Goal: Task Accomplishment & Management: Use online tool/utility

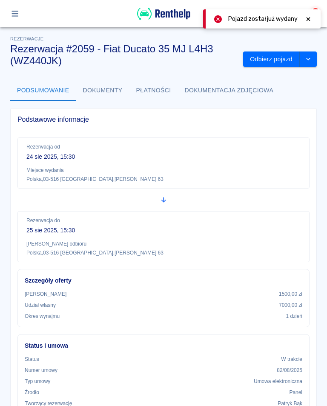
click at [7, 13] on button "button" at bounding box center [15, 13] width 17 height 14
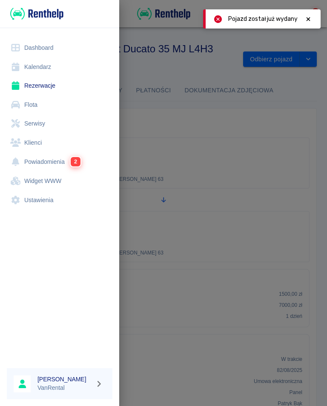
click at [41, 90] on link "Rezerwacje" at bounding box center [60, 85] width 106 height 19
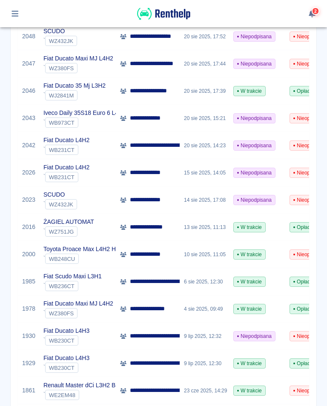
click at [326, 18] on div "2" at bounding box center [163, 13] width 327 height 27
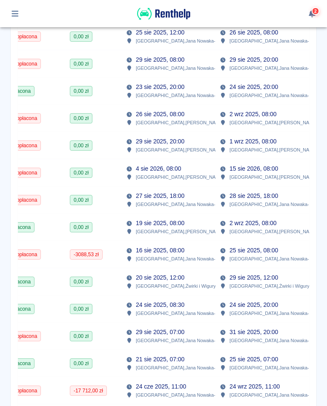
scroll to position [0, 288]
click at [86, 315] on div "0,00 zł" at bounding box center [94, 308] width 56 height 27
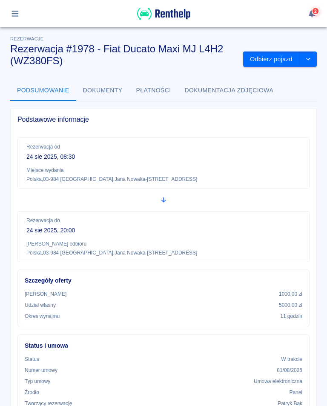
click at [90, 311] on div "Kaucja 1000,00 zł Udział własny 5000,00 zł Okres wynajmu 11 godzin" at bounding box center [164, 305] width 278 height 30
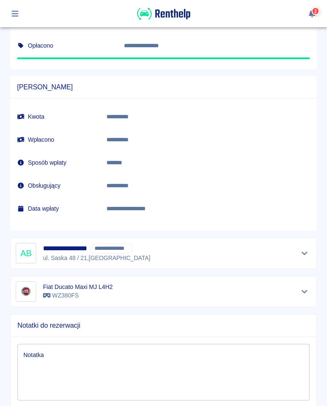
scroll to position [550, 0]
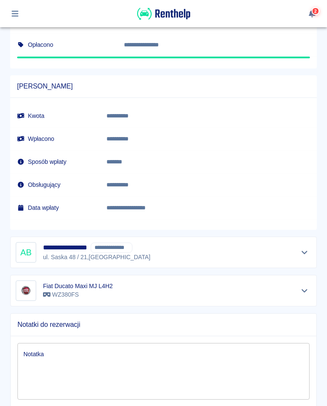
click at [304, 255] on icon "Pokaż szczegóły" at bounding box center [305, 253] width 10 height 8
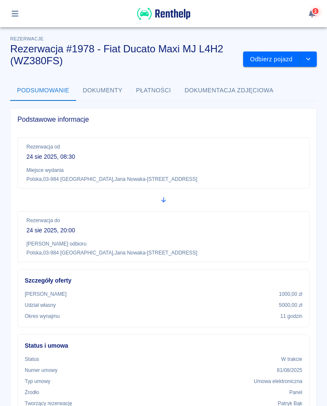
scroll to position [0, 0]
click at [16, 14] on icon "button" at bounding box center [14, 14] width 7 height 6
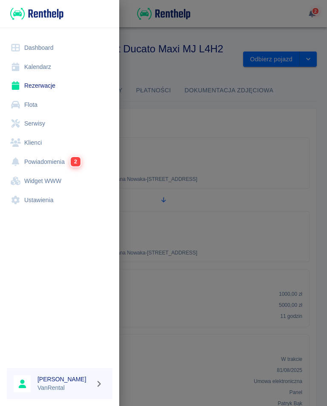
click at [47, 92] on link "Rezerwacje" at bounding box center [60, 85] width 106 height 19
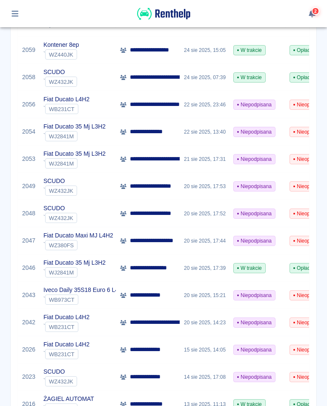
scroll to position [160, 0]
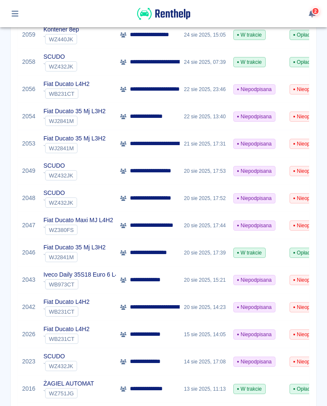
click at [75, 255] on span "WJ2841M" at bounding box center [61, 257] width 31 height 6
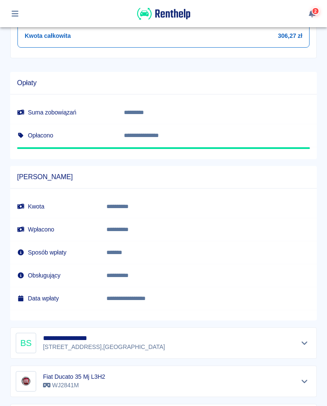
scroll to position [471, 0]
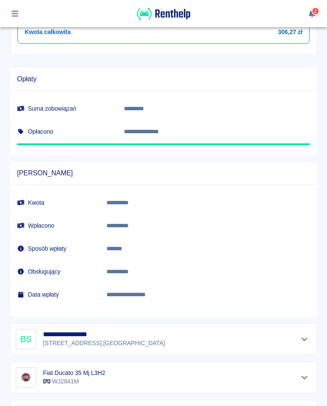
click at [121, 343] on p "[PERSON_NAME][STREET_ADDRESS]" at bounding box center [104, 343] width 122 height 9
click at [310, 336] on button "Pokaż szczegóły" at bounding box center [305, 339] width 14 height 12
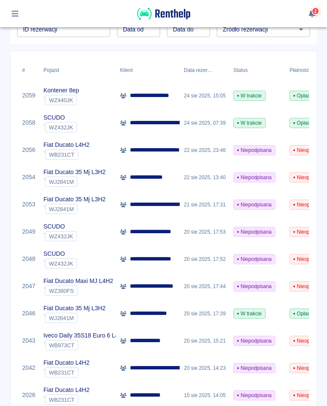
scroll to position [99, 0]
click at [68, 311] on p "Fiat Ducato 35 Mj L3H2" at bounding box center [74, 308] width 62 height 9
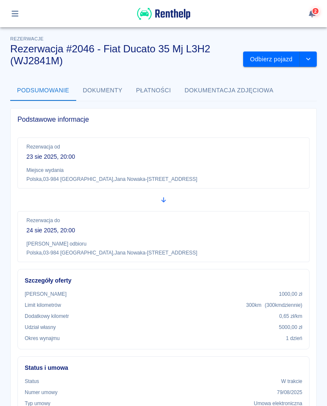
click at [277, 62] on button "Odbierz pojazd" at bounding box center [271, 60] width 57 height 16
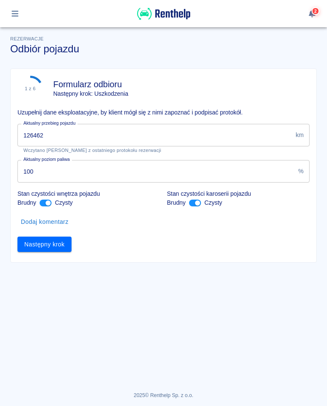
click at [54, 138] on input "126462" at bounding box center [154, 135] width 275 height 23
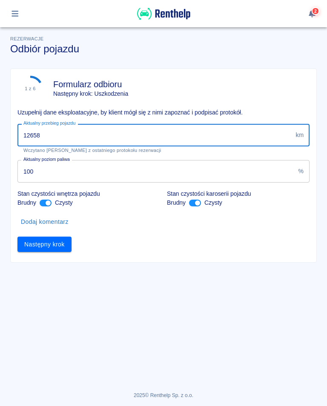
type input "126589"
click at [45, 250] on button "Następny krok" at bounding box center [44, 245] width 54 height 16
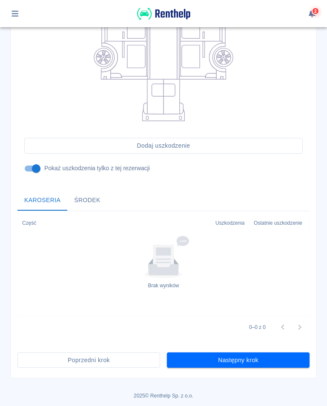
scroll to position [187, 0]
click at [243, 361] on button "Następny krok" at bounding box center [238, 360] width 143 height 16
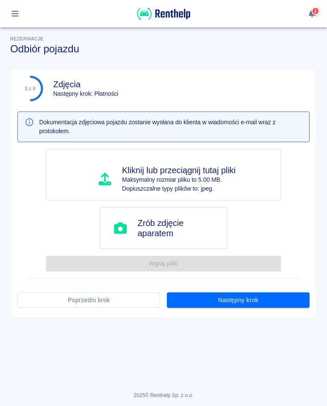
scroll to position [0, 0]
click at [236, 306] on button "Następny krok" at bounding box center [238, 300] width 143 height 16
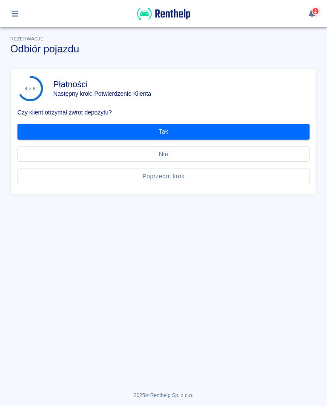
click at [161, 129] on button "Tak" at bounding box center [163, 132] width 292 height 16
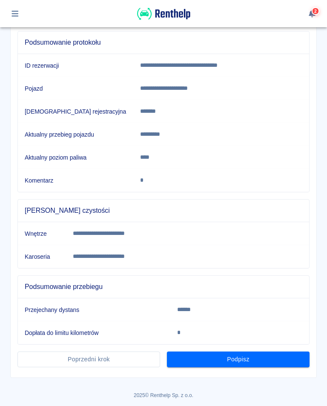
scroll to position [92, 0]
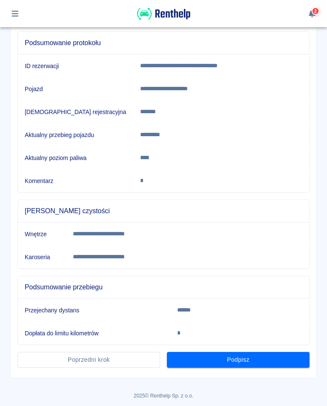
click at [240, 362] on button "Podpisz" at bounding box center [238, 360] width 143 height 16
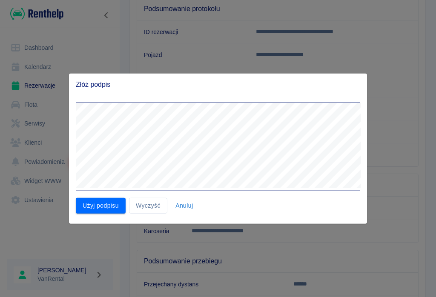
click at [97, 207] on button "Użyj podpisu" at bounding box center [101, 206] width 50 height 16
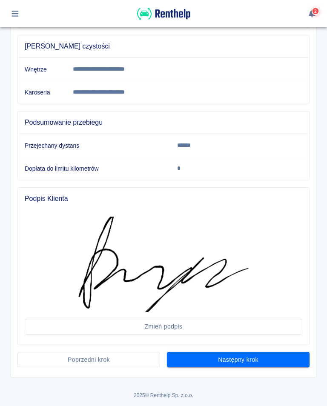
scroll to position [257, 0]
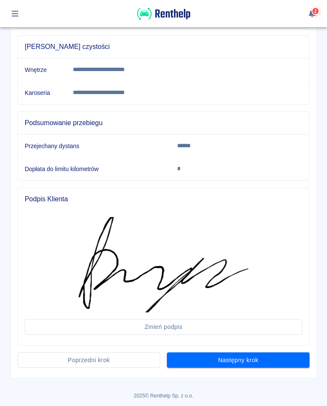
click at [247, 360] on button "Następny krok" at bounding box center [238, 360] width 143 height 16
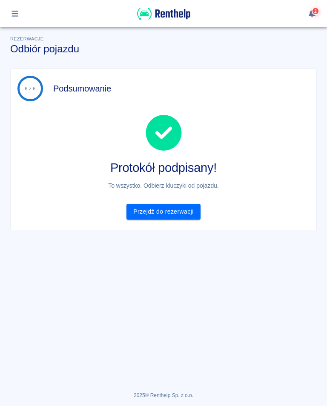
scroll to position [0, 0]
click at [16, 12] on icon "button" at bounding box center [15, 14] width 10 height 8
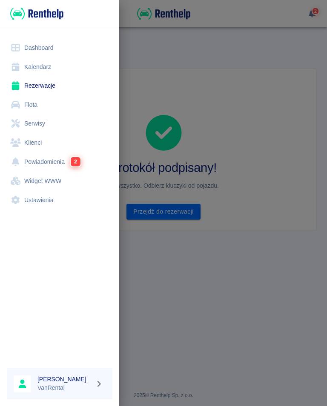
click at [51, 85] on link "Rezerwacje" at bounding box center [60, 85] width 106 height 19
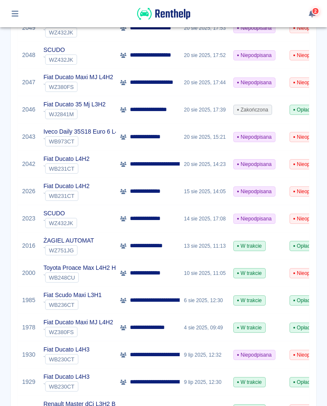
scroll to position [315, 0]
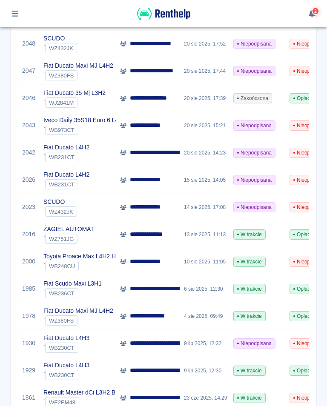
click at [66, 318] on span "WZ380FS" at bounding box center [61, 321] width 31 height 6
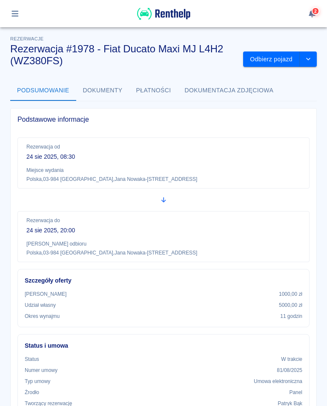
click at [277, 64] on button "Odbierz pojazd" at bounding box center [271, 60] width 57 height 16
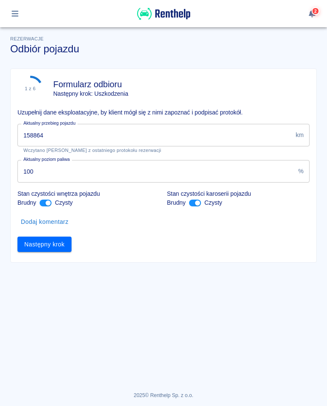
click at [62, 139] on input "158864" at bounding box center [154, 135] width 275 height 23
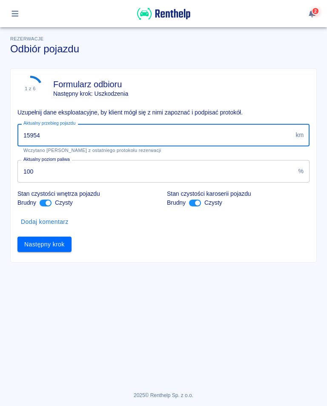
type input "159549"
click at [54, 245] on button "Następny krok" at bounding box center [44, 245] width 54 height 16
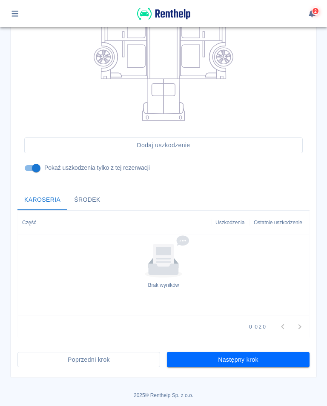
scroll to position [187, 0]
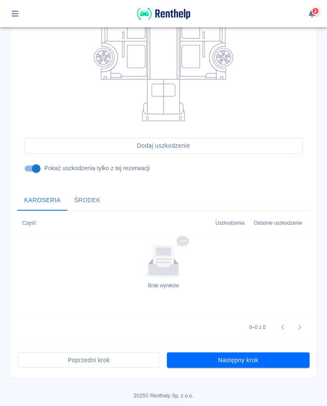
click at [230, 359] on button "Następny krok" at bounding box center [238, 360] width 143 height 16
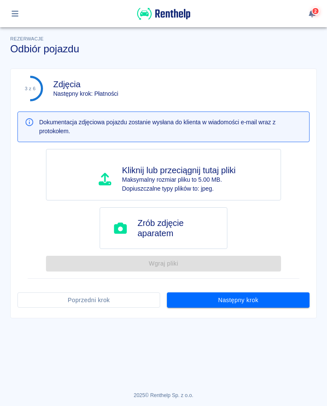
scroll to position [0, 0]
click at [233, 303] on button "Następny krok" at bounding box center [238, 300] width 143 height 16
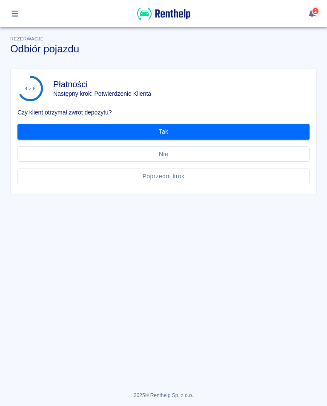
click at [163, 131] on button "Tak" at bounding box center [163, 132] width 292 height 16
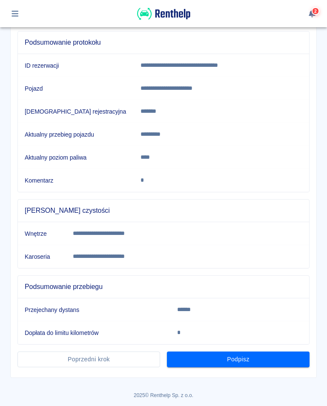
scroll to position [92, 0]
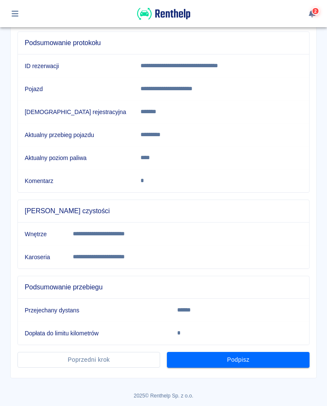
click at [240, 358] on button "Podpisz" at bounding box center [238, 360] width 143 height 16
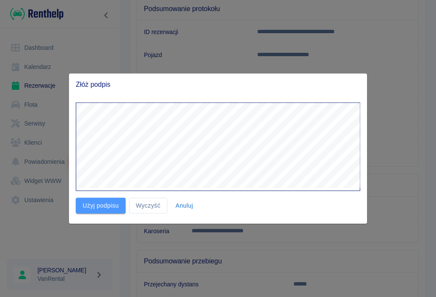
click at [99, 206] on button "Użyj podpisu" at bounding box center [101, 206] width 50 height 16
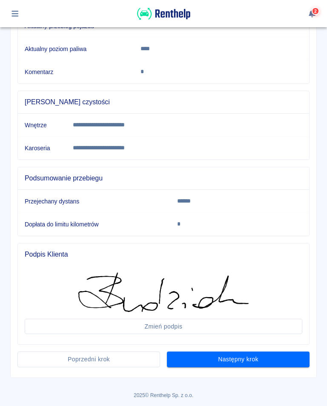
scroll to position [201, 0]
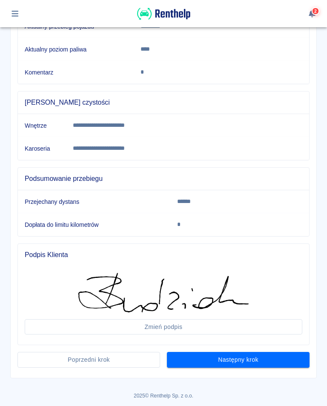
click at [235, 360] on button "Następny krok" at bounding box center [238, 360] width 143 height 16
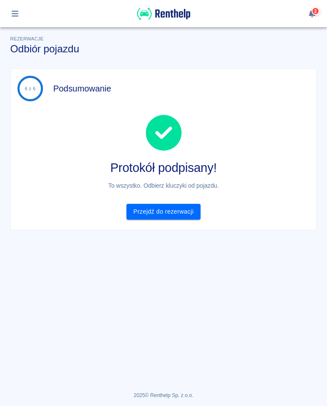
scroll to position [0, 0]
click at [17, 12] on icon "button" at bounding box center [15, 14] width 10 height 8
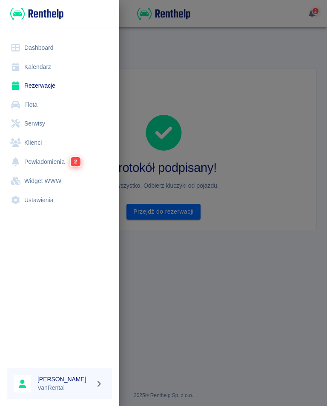
click at [52, 86] on link "Rezerwacje" at bounding box center [60, 85] width 106 height 19
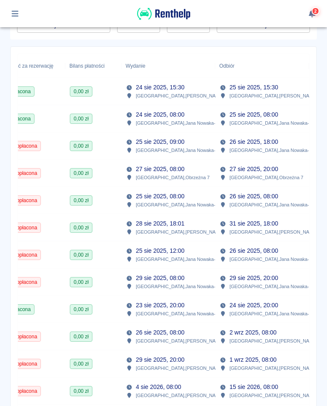
scroll to position [0, 288]
